Goal: Task Accomplishment & Management: Complete application form

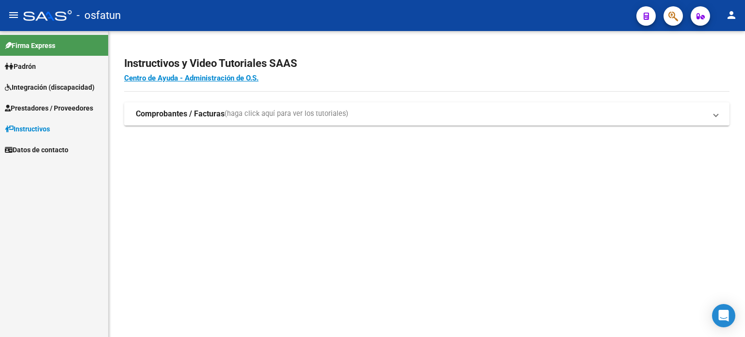
click at [54, 104] on span "Prestadores / Proveedores" at bounding box center [49, 108] width 88 height 11
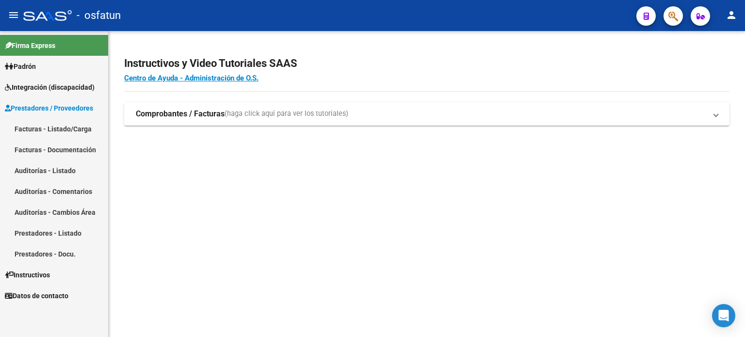
click at [65, 130] on link "Facturas - Listado/Carga" at bounding box center [54, 128] width 108 height 21
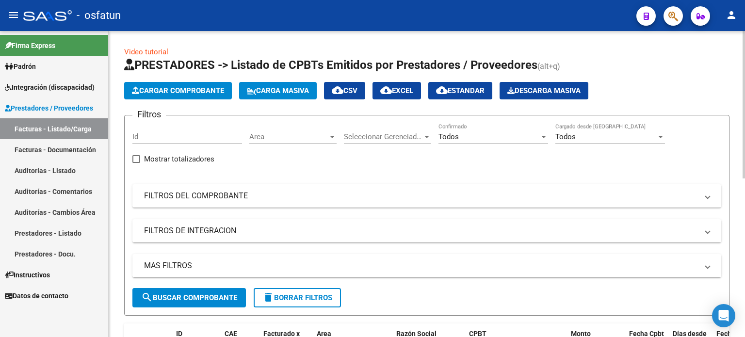
click at [191, 99] on app-list-header "PRESTADORES -> Listado de CPBTs Emitidos por Prestadores / Proveedores (alt+q) …" at bounding box center [427, 186] width 606 height 259
click at [196, 95] on span "Cargar Comprobante" at bounding box center [178, 90] width 92 height 9
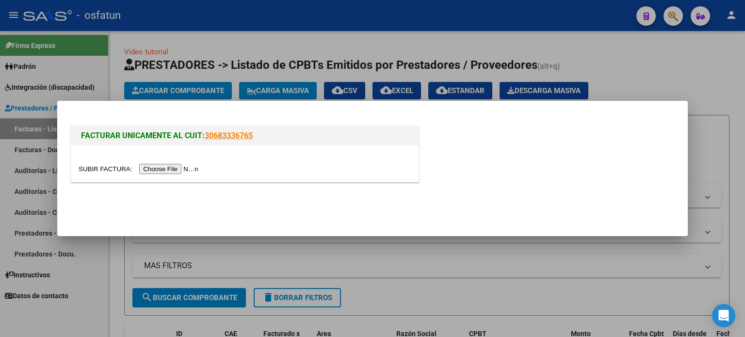
click at [173, 166] on input "file" at bounding box center [140, 169] width 123 height 10
click at [188, 167] on input "file" at bounding box center [140, 169] width 123 height 10
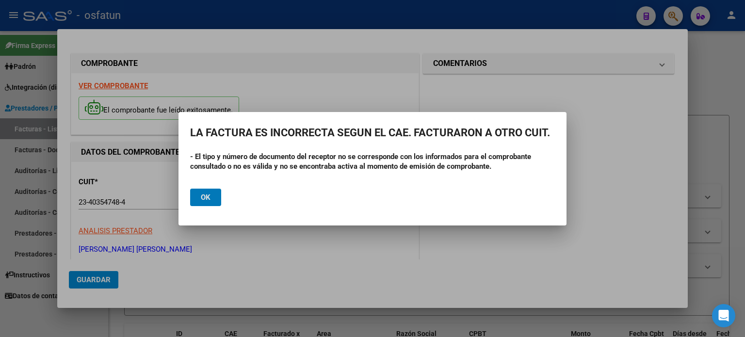
click at [214, 199] on button "Ok" at bounding box center [205, 197] width 31 height 17
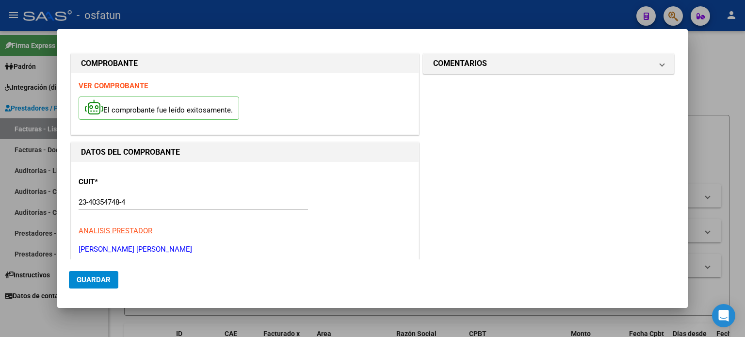
click at [160, 108] on p "El comprobante fue leído exitosamente." at bounding box center [159, 109] width 161 height 24
click at [735, 95] on div at bounding box center [372, 168] width 745 height 337
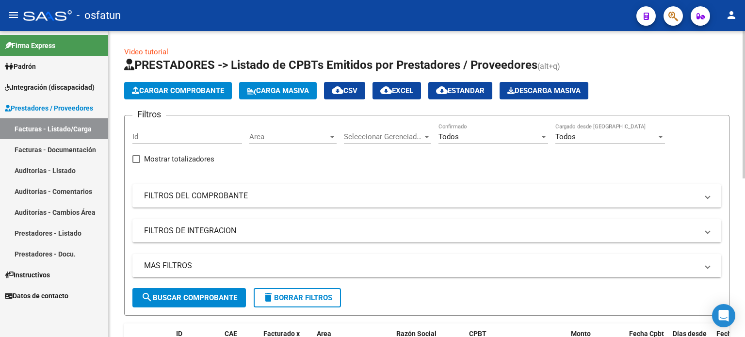
click at [224, 91] on span "Cargar Comprobante" at bounding box center [178, 90] width 92 height 9
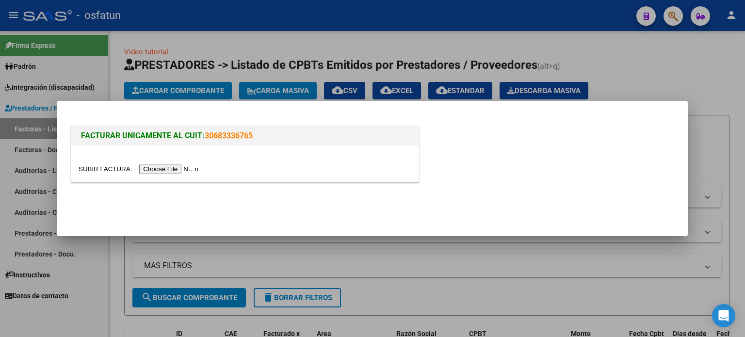
click at [176, 165] on input "file" at bounding box center [140, 169] width 123 height 10
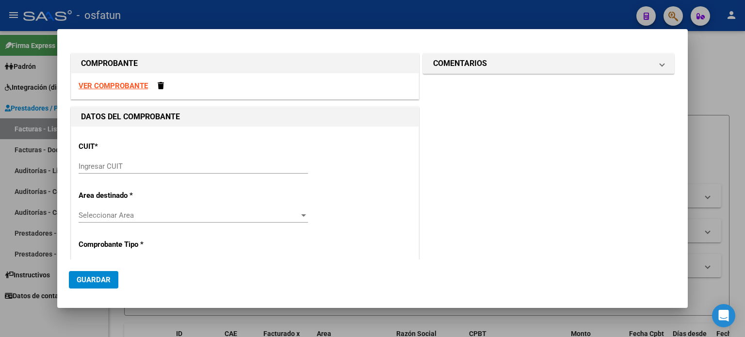
click at [742, 33] on div at bounding box center [372, 168] width 745 height 337
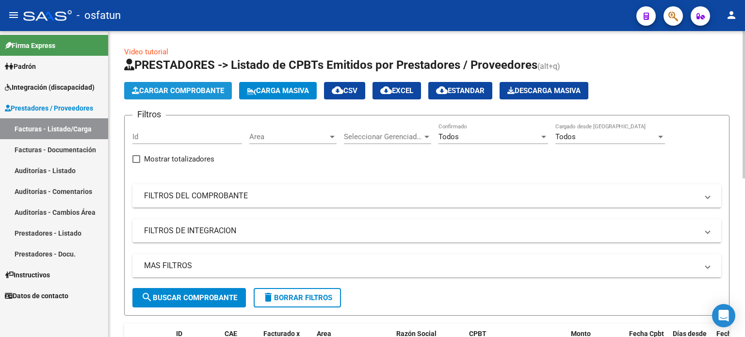
click at [201, 94] on span "Cargar Comprobante" at bounding box center [178, 90] width 92 height 9
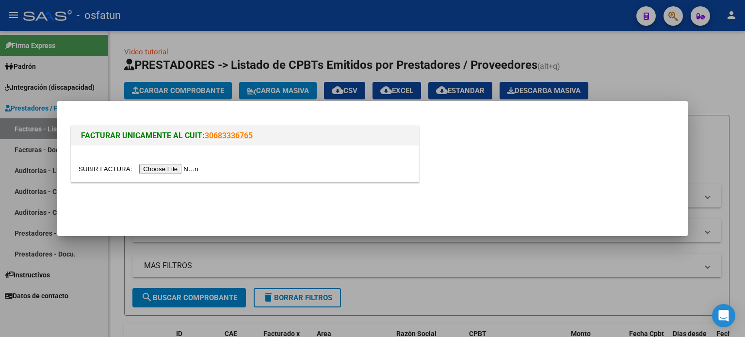
click at [167, 171] on input "file" at bounding box center [140, 169] width 123 height 10
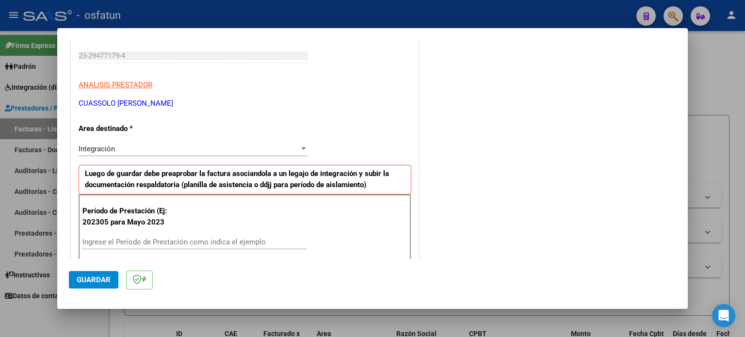
scroll to position [194, 0]
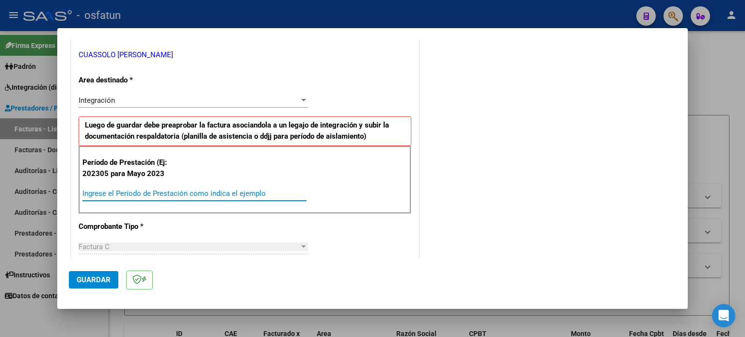
click at [151, 192] on input "Ingrese el Período de Prestación como indica el ejemplo" at bounding box center [195, 193] width 224 height 9
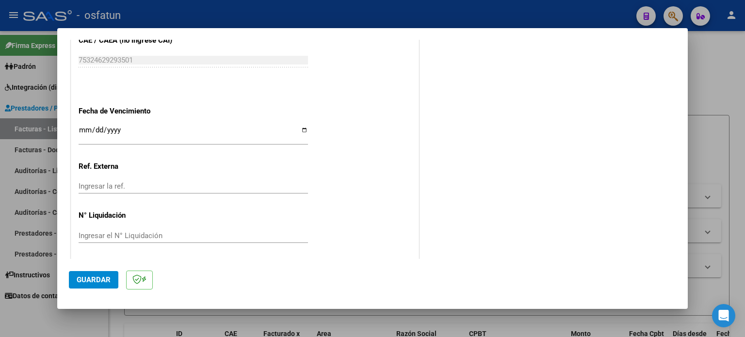
scroll to position [633, 0]
type input "202507"
click at [102, 281] on span "Guardar" at bounding box center [94, 280] width 34 height 9
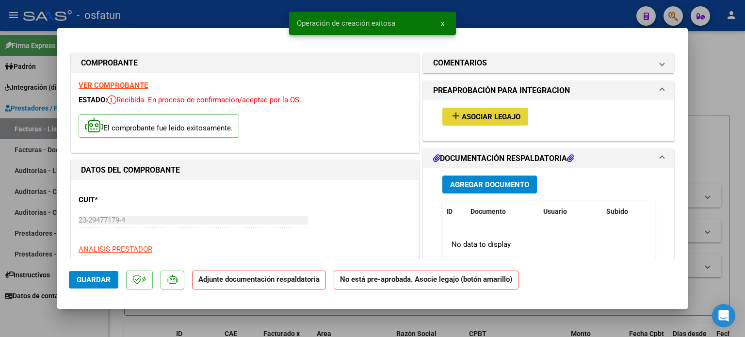
click at [507, 113] on span "Asociar Legajo" at bounding box center [491, 117] width 59 height 9
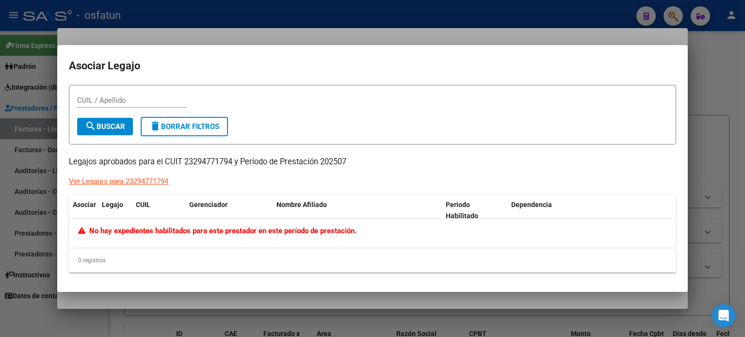
click at [716, 178] on div at bounding box center [372, 168] width 745 height 337
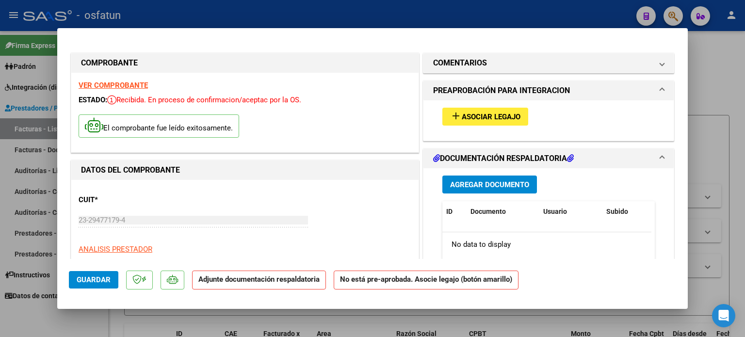
click at [745, 46] on div at bounding box center [372, 168] width 745 height 337
type input "$ 0,00"
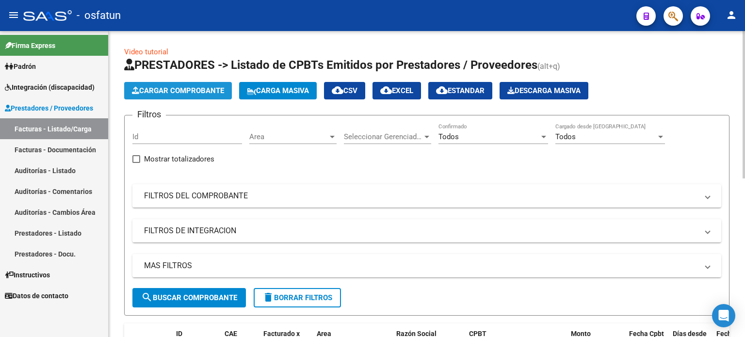
click at [210, 92] on span "Cargar Comprobante" at bounding box center [178, 90] width 92 height 9
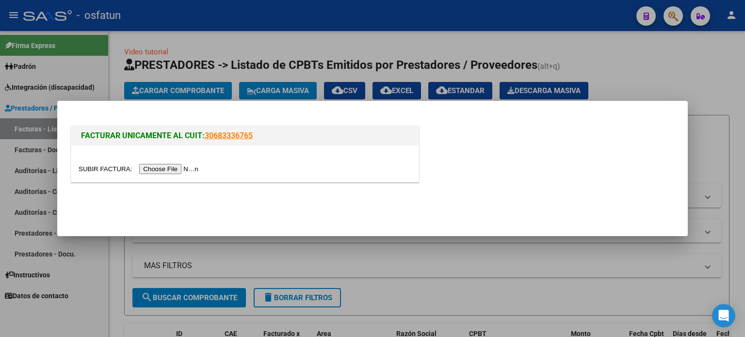
click at [185, 170] on input "file" at bounding box center [140, 169] width 123 height 10
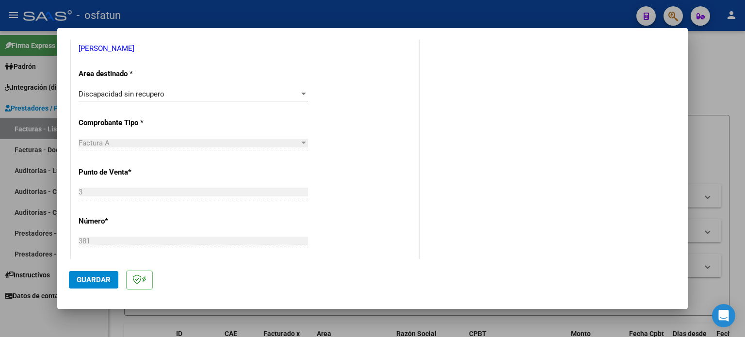
scroll to position [243, 0]
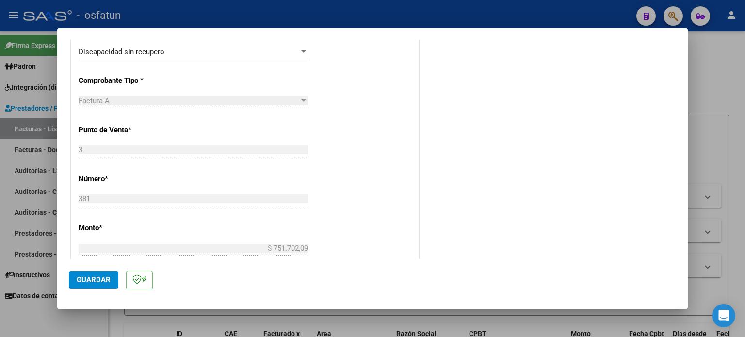
click at [184, 51] on div "Discapacidad sin recupero" at bounding box center [189, 52] width 221 height 9
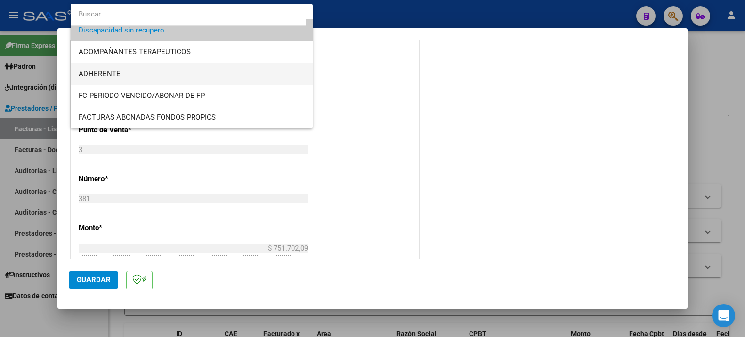
scroll to position [0, 0]
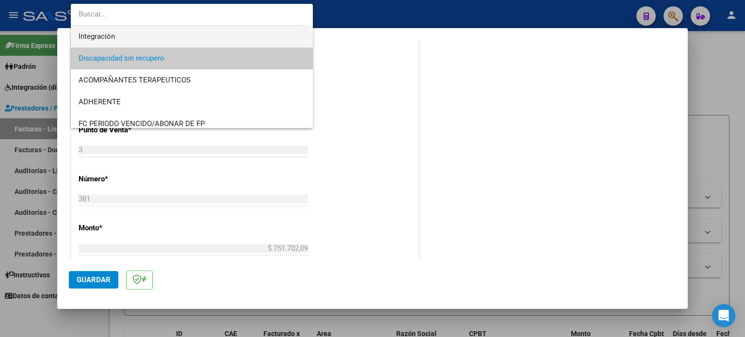
click at [170, 36] on span "Integración" at bounding box center [192, 37] width 227 height 22
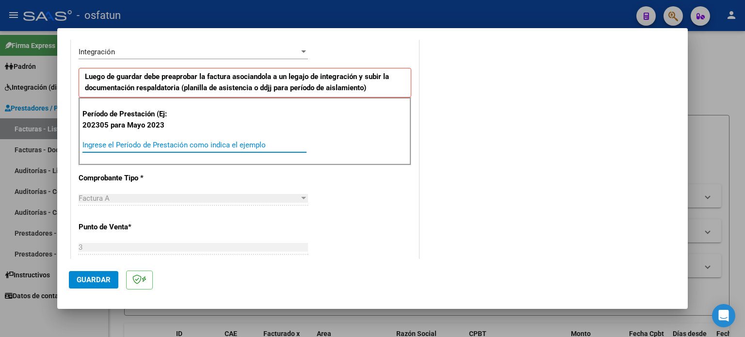
click at [175, 145] on input "Ingrese el Período de Prestación como indica el ejemplo" at bounding box center [195, 145] width 224 height 9
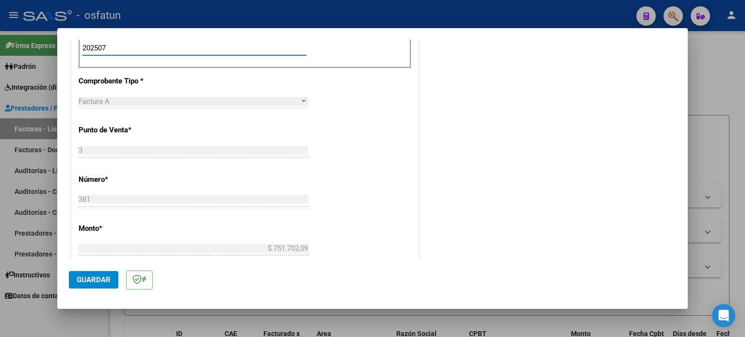
type input "202507"
click at [106, 279] on span "Guardar" at bounding box center [94, 280] width 34 height 9
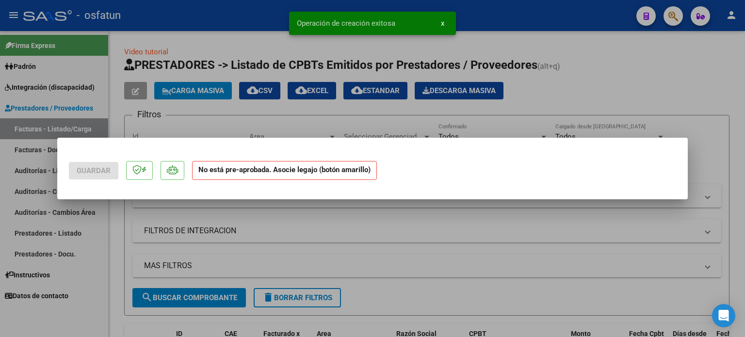
scroll to position [0, 0]
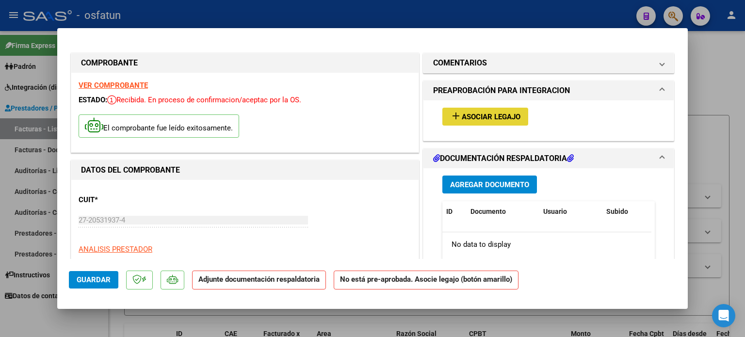
click at [497, 118] on span "Asociar Legajo" at bounding box center [491, 117] width 59 height 9
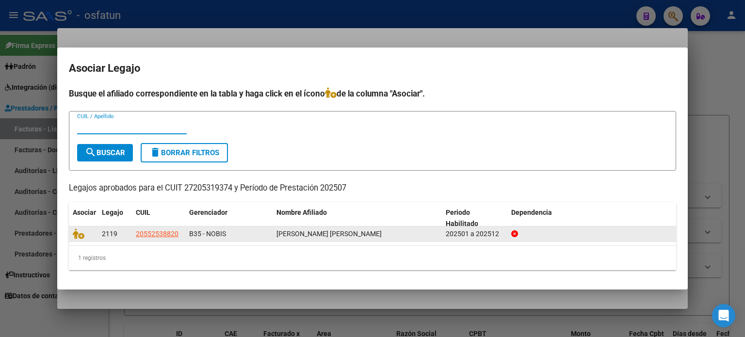
click at [85, 238] on div at bounding box center [83, 234] width 21 height 11
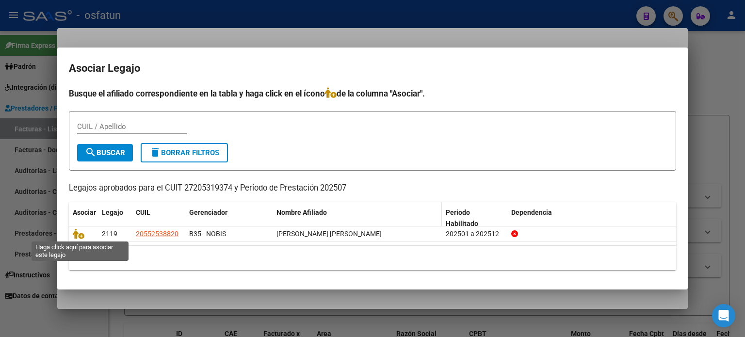
drag, startPoint x: 78, startPoint y: 237, endPoint x: 423, endPoint y: 205, distance: 347.1
click at [79, 237] on icon at bounding box center [79, 234] width 12 height 11
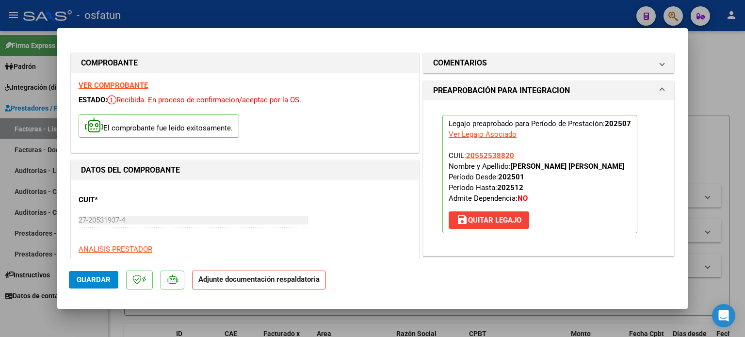
scroll to position [243, 0]
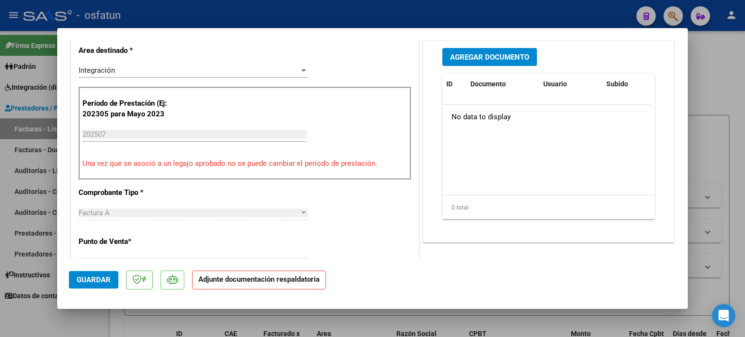
click at [482, 56] on span "Agregar Documento" at bounding box center [489, 57] width 79 height 9
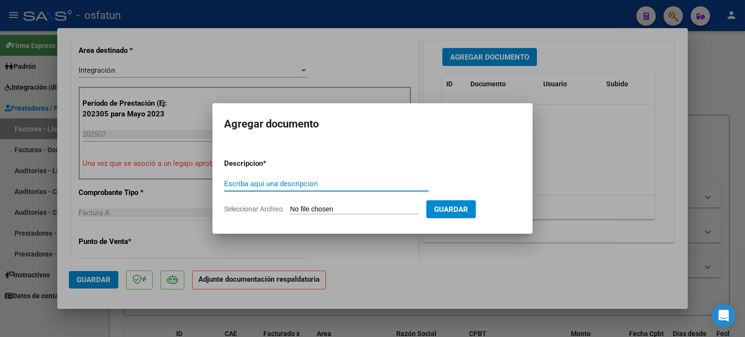
click at [362, 210] on input "Seleccionar Archivo" at bounding box center [354, 209] width 129 height 9
click at [339, 209] on input "Seleccionar Archivo" at bounding box center [354, 209] width 129 height 9
type input "C:\fakepath\PA-Nobis-[PERSON_NAME]-07.25-381.pdf"
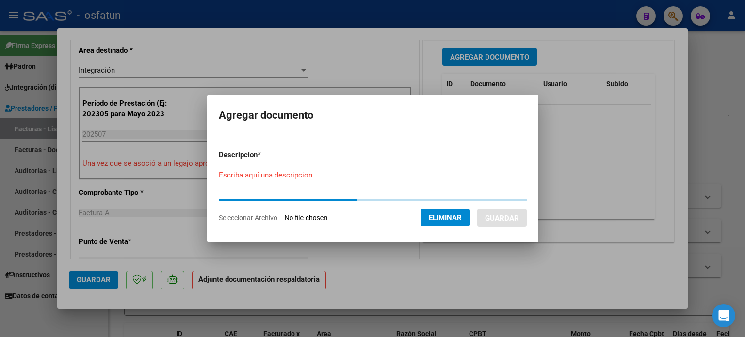
click at [303, 175] on form "Descripcion * Escriba aquí una descripcion Seleccionar Archivo Eliminar Guardar" at bounding box center [373, 186] width 308 height 88
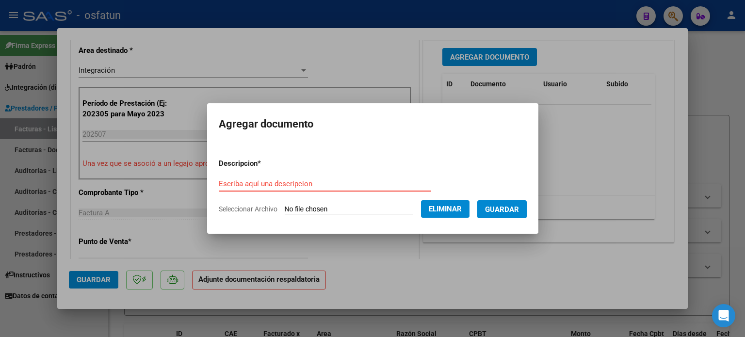
click at [298, 187] on input "Escriba aquí una descripcion" at bounding box center [325, 184] width 213 height 9
type input "ASIS"
click at [503, 209] on span "Guardar" at bounding box center [502, 209] width 34 height 9
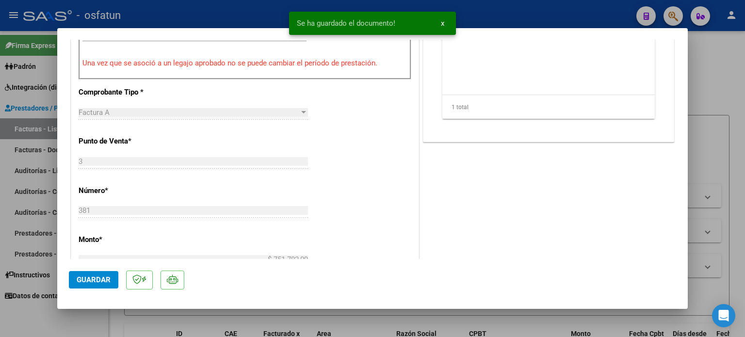
scroll to position [437, 0]
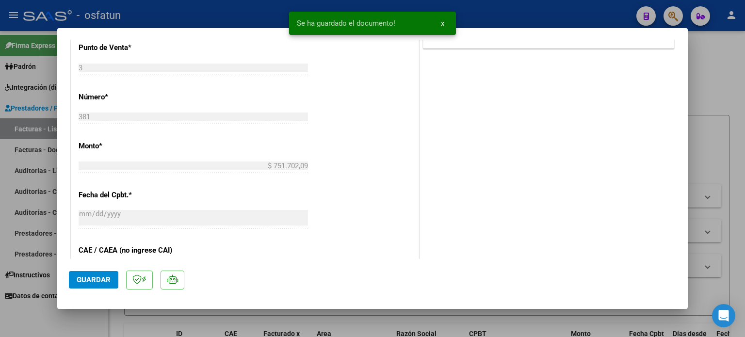
click at [85, 281] on span "Guardar" at bounding box center [94, 280] width 34 height 9
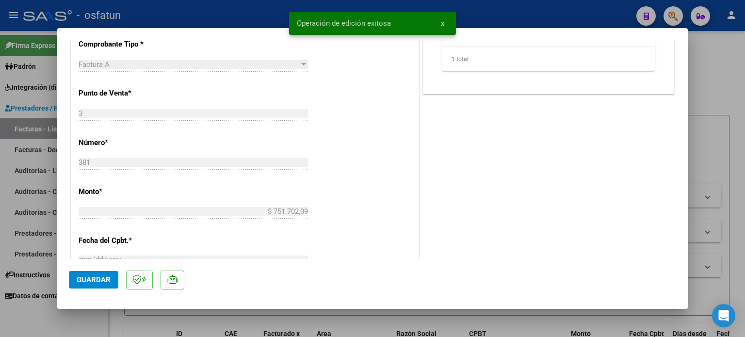
scroll to position [340, 0]
